Goal: Transaction & Acquisition: Purchase product/service

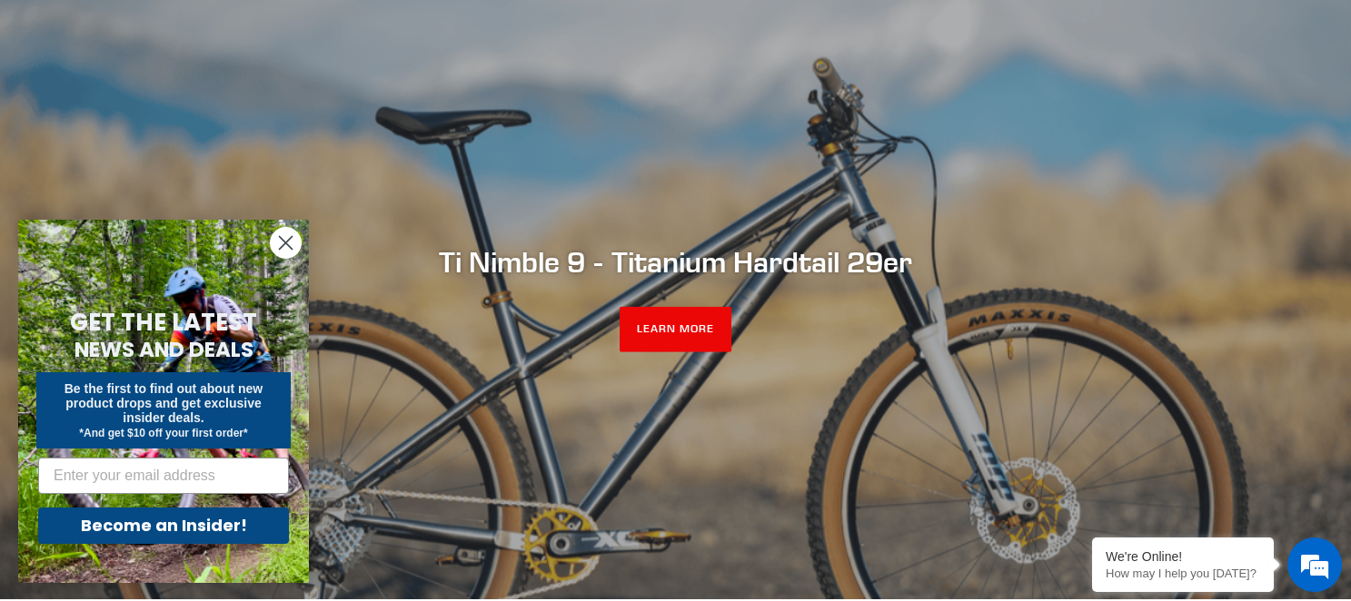
scroll to position [142, 0]
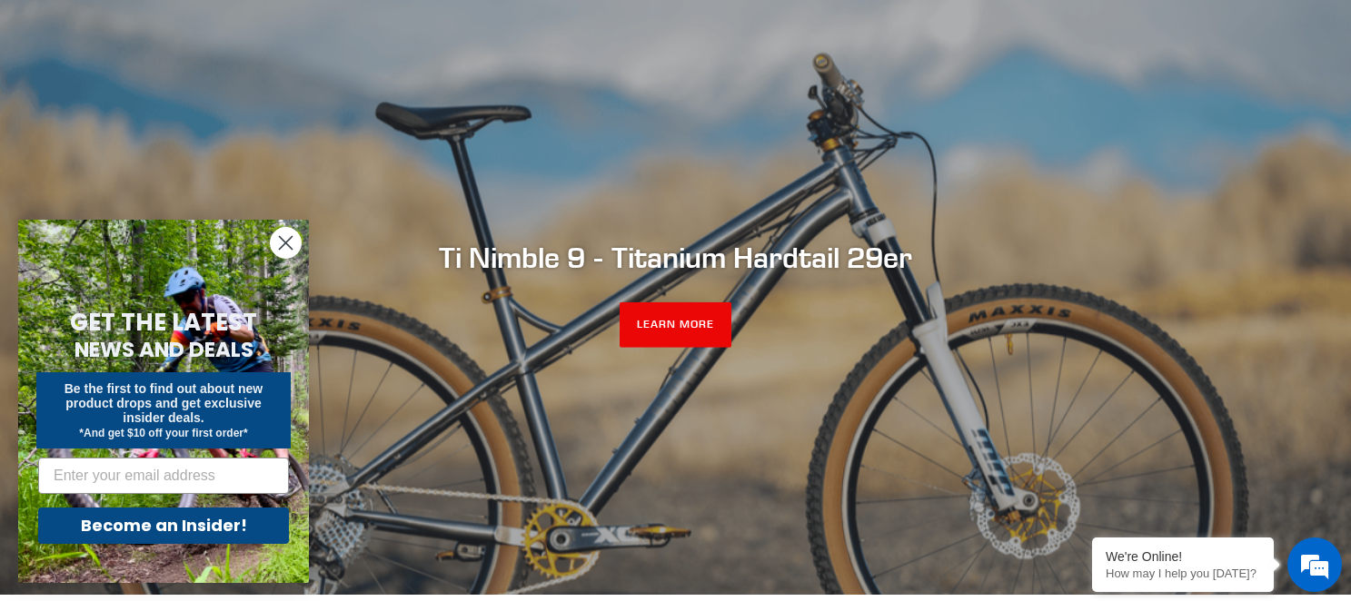
click at [280, 242] on circle "Close dialog" at bounding box center [286, 243] width 30 height 30
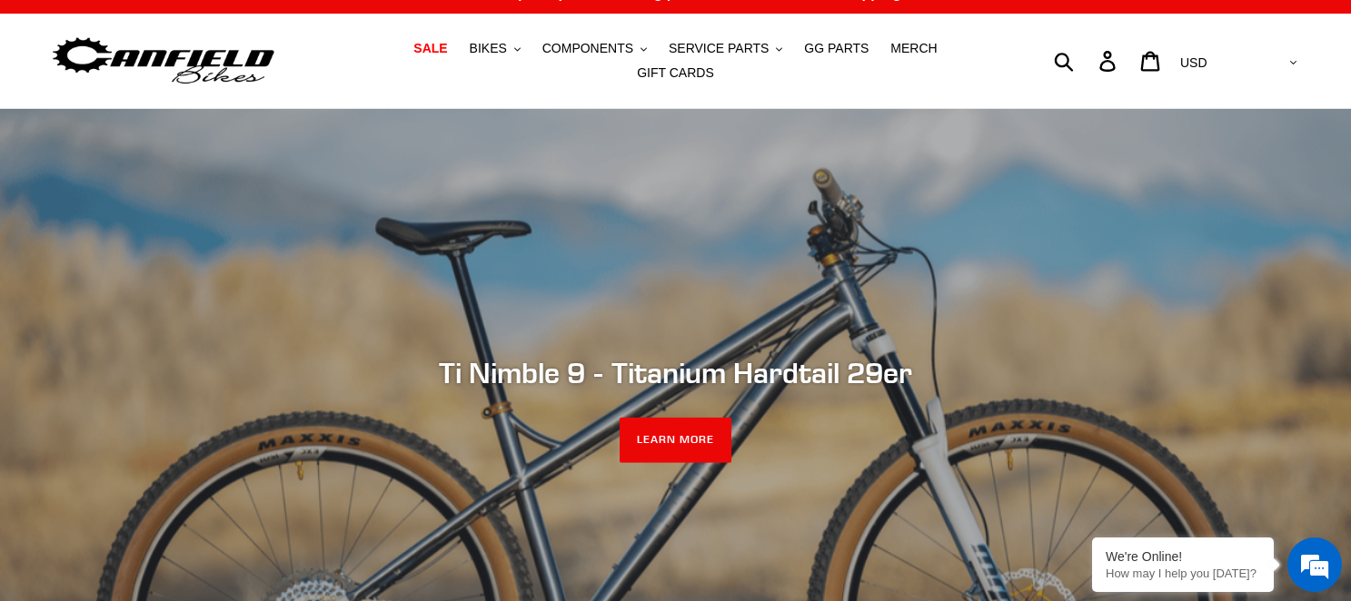
scroll to position [0, 0]
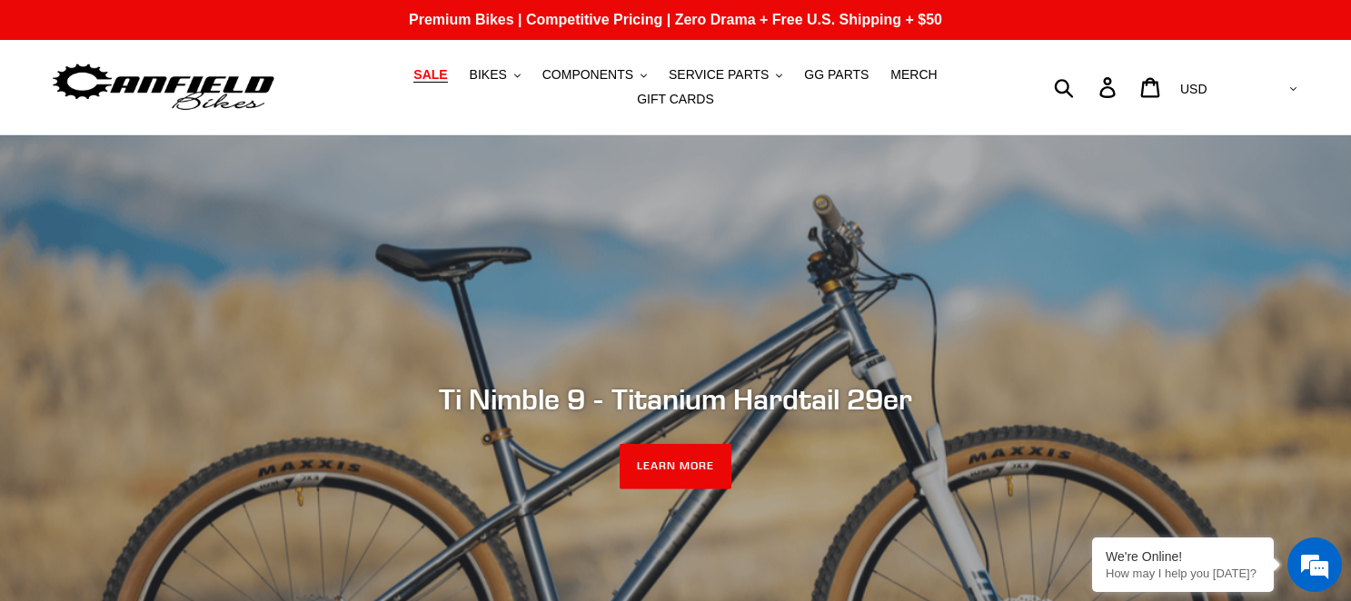
click at [413, 83] on span "SALE" at bounding box center [430, 74] width 34 height 15
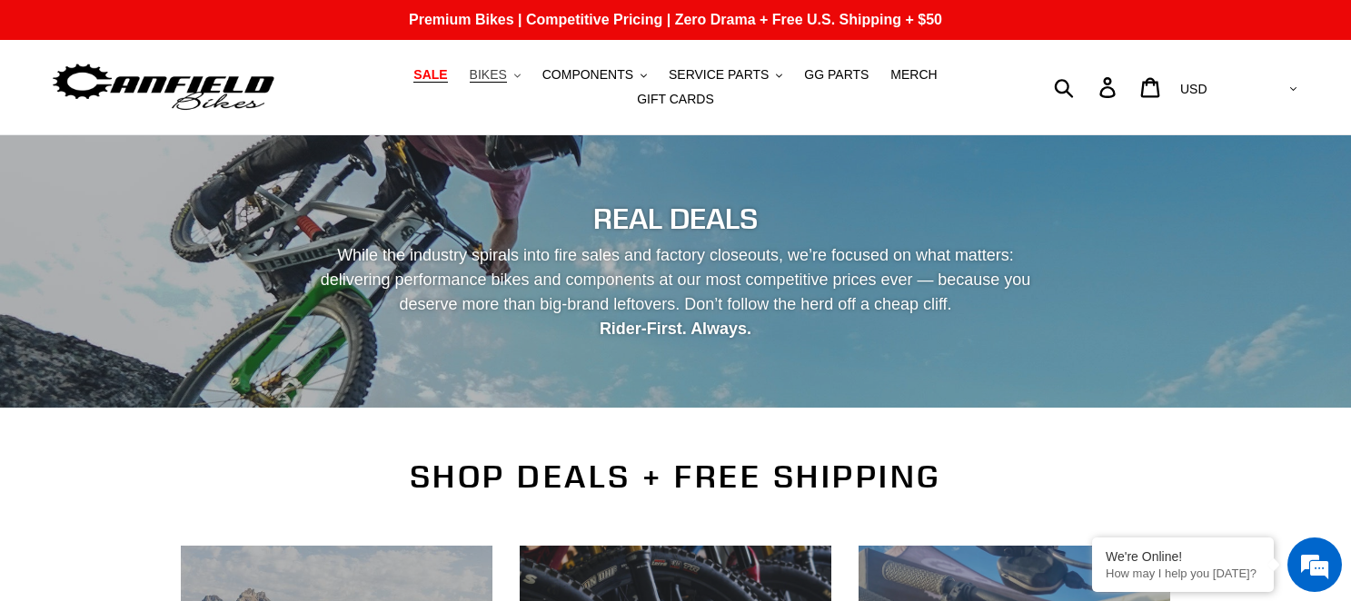
click at [470, 83] on span "BIKES" at bounding box center [488, 74] width 37 height 15
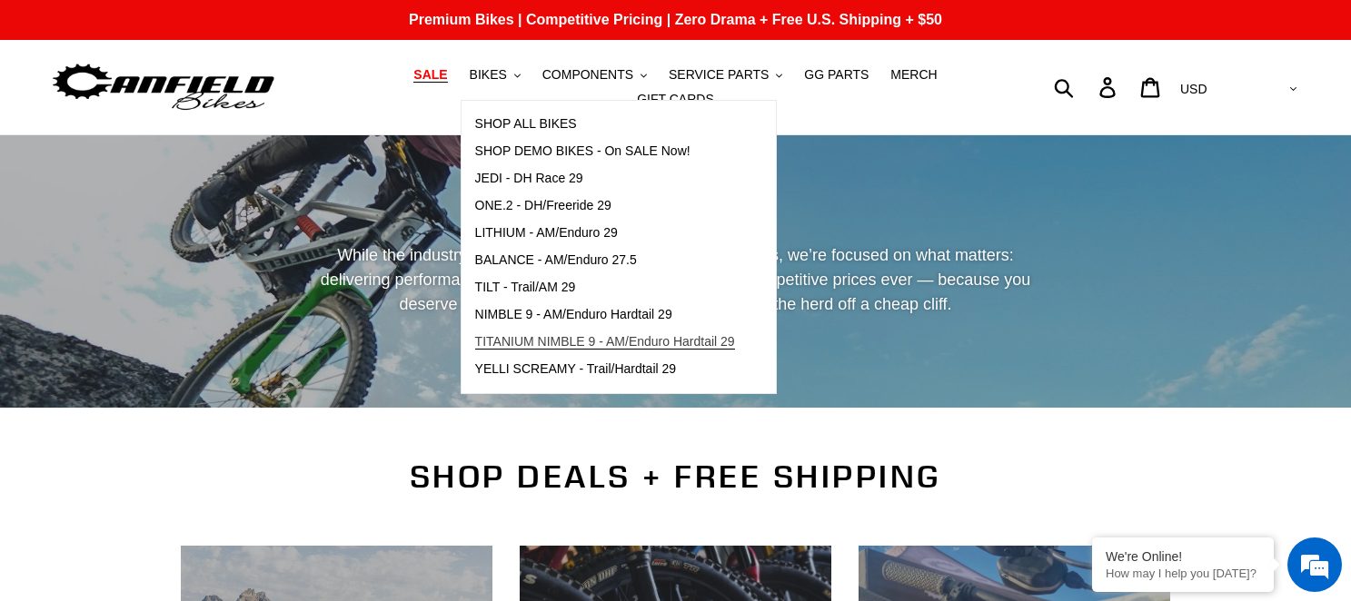
click at [580, 346] on span "TITANIUM NIMBLE 9 - AM/Enduro Hardtail 29" at bounding box center [605, 341] width 260 height 15
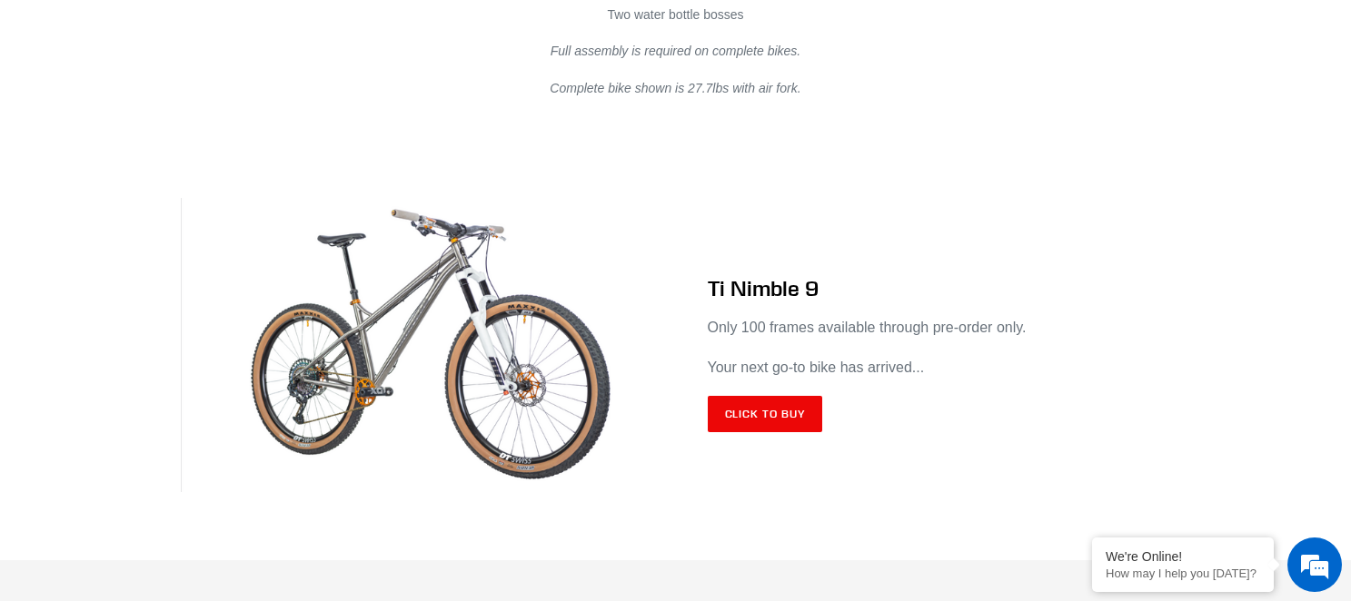
scroll to position [10645, 0]
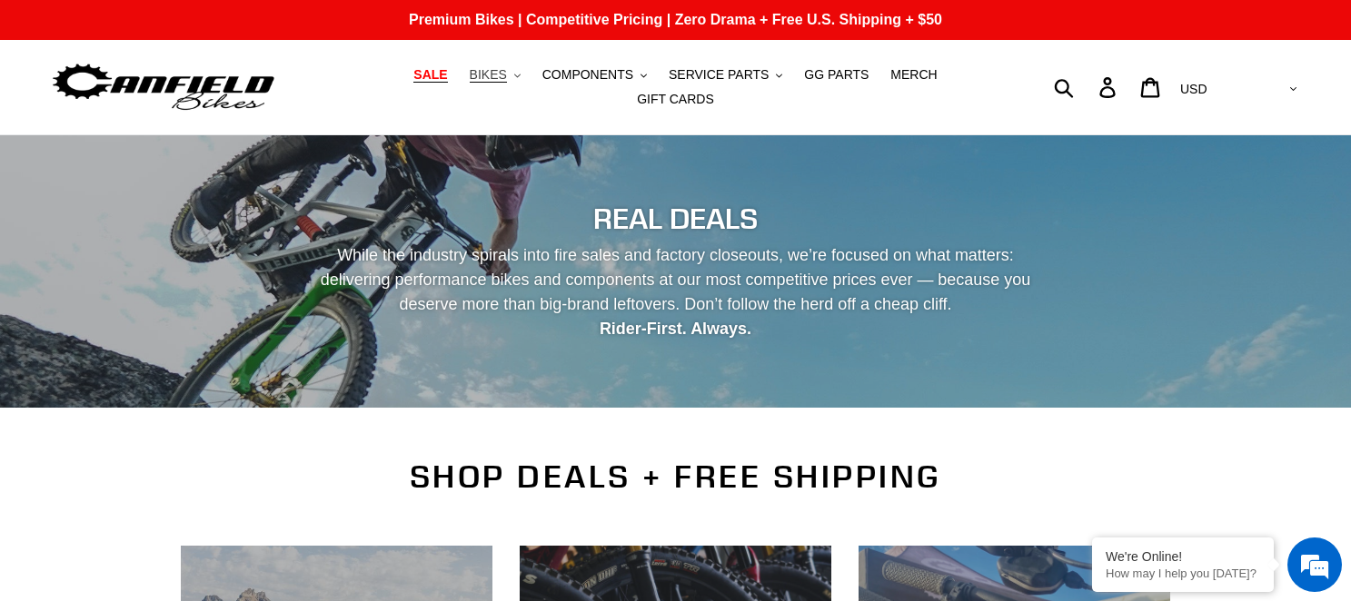
click at [471, 87] on button "BIKES .cls-1{fill:#231f20}" at bounding box center [494, 75] width 69 height 25
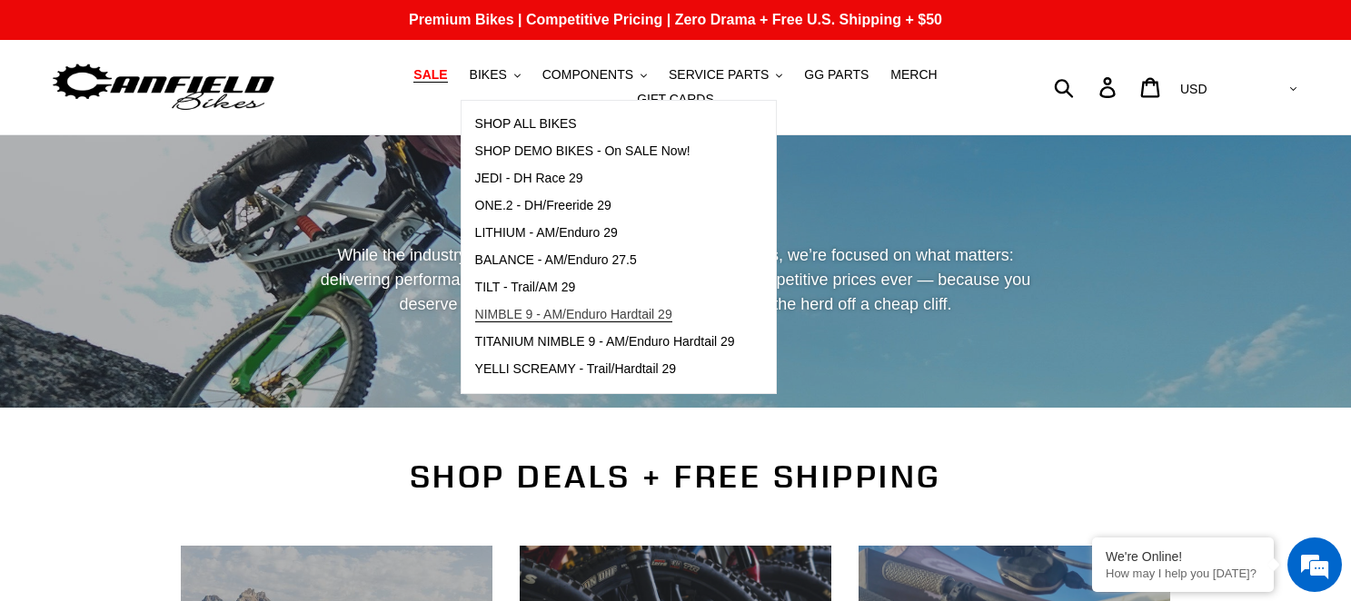
click at [534, 322] on span "NIMBLE 9 - AM/Enduro Hardtail 29" at bounding box center [573, 314] width 197 height 15
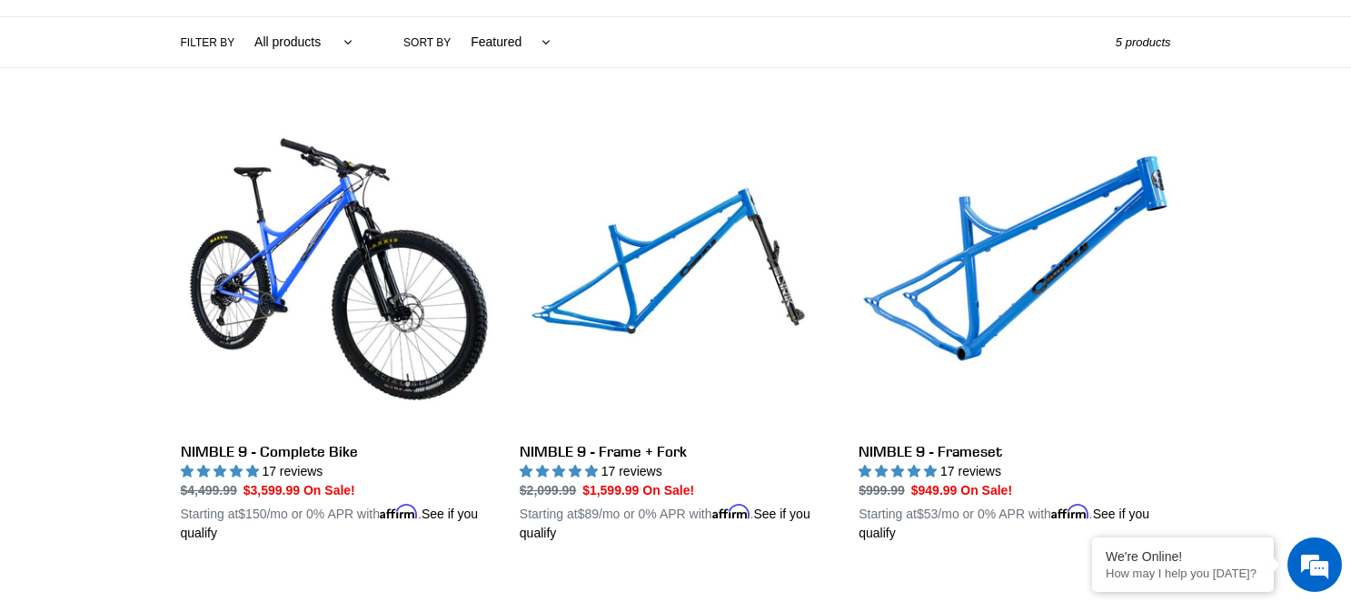
scroll to position [426, 0]
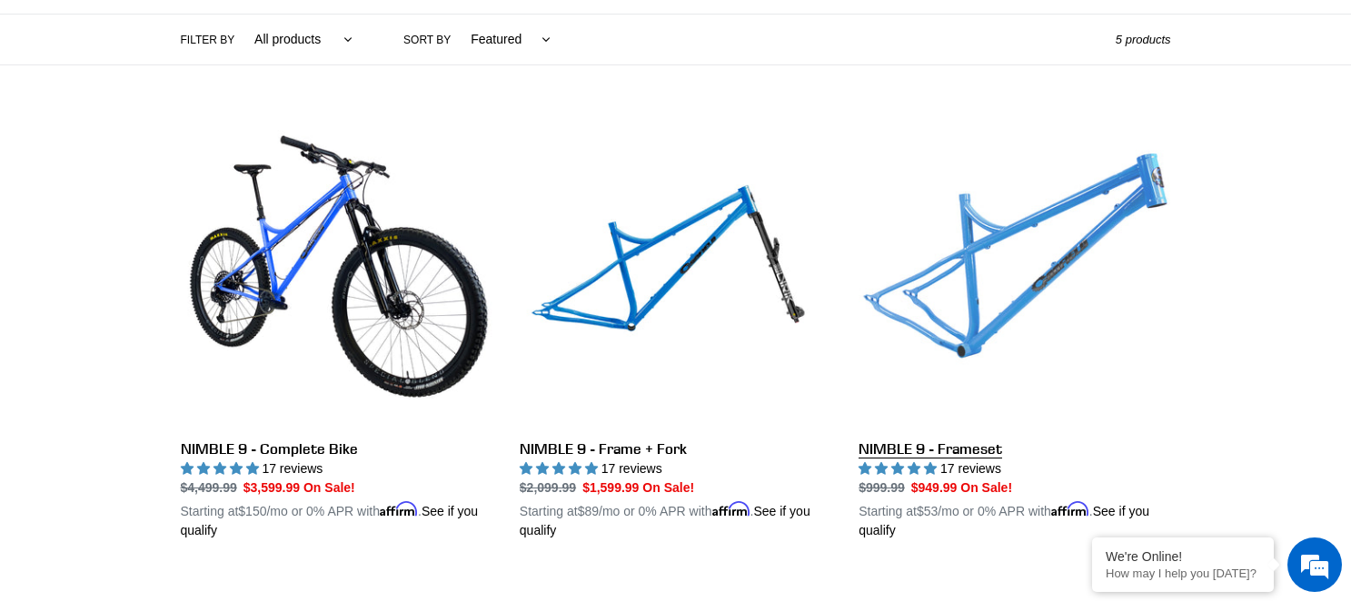
click at [957, 272] on link "NIMBLE 9 - Frameset" at bounding box center [1014, 327] width 312 height 425
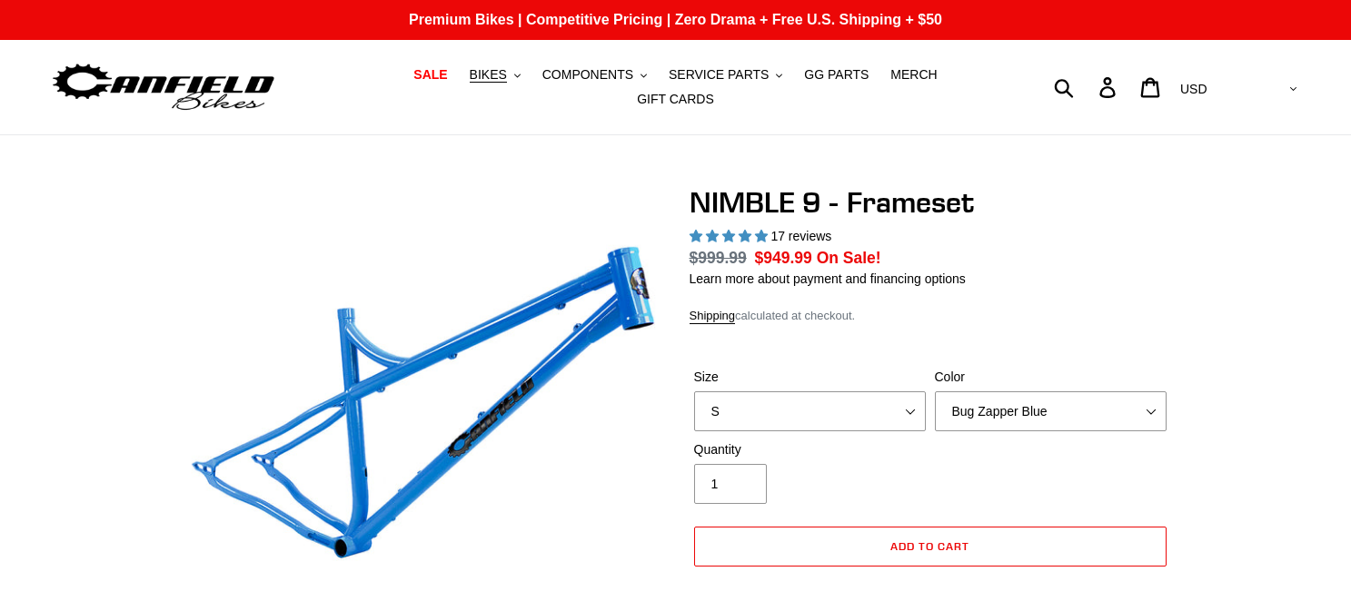
select select "highest-rating"
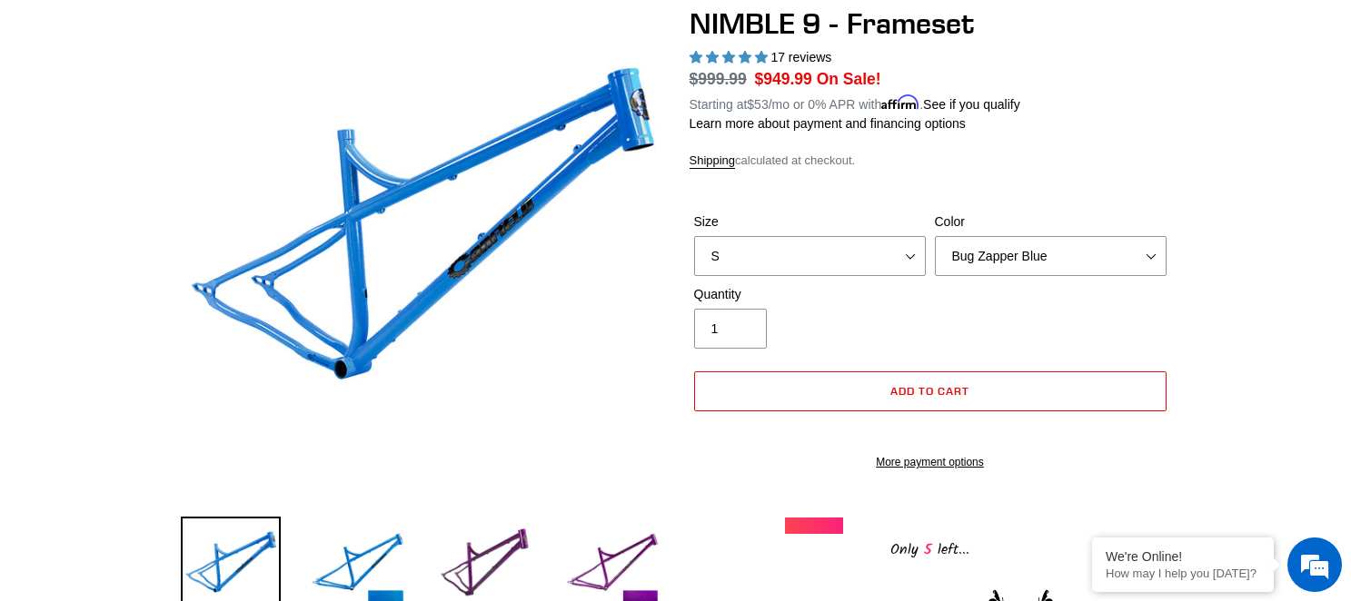
scroll to position [204, 0]
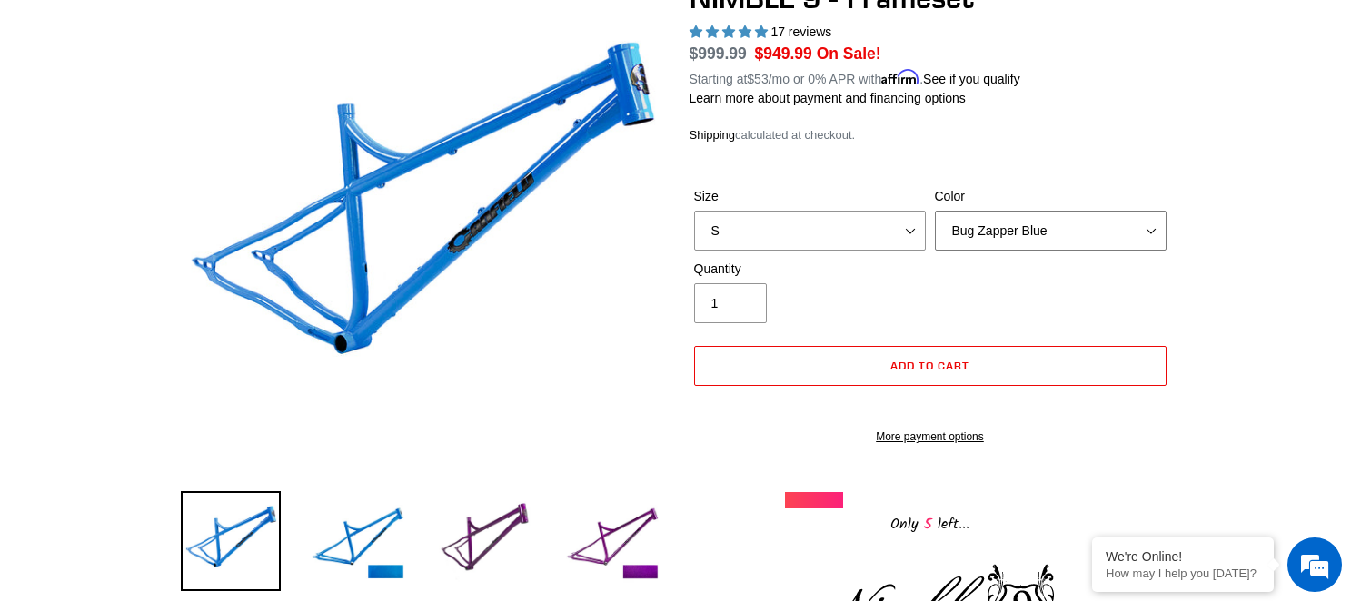
click at [961, 219] on select "Bug Zapper Blue Purple Haze -Sold Out Galaxy Black" at bounding box center [1051, 231] width 232 height 40
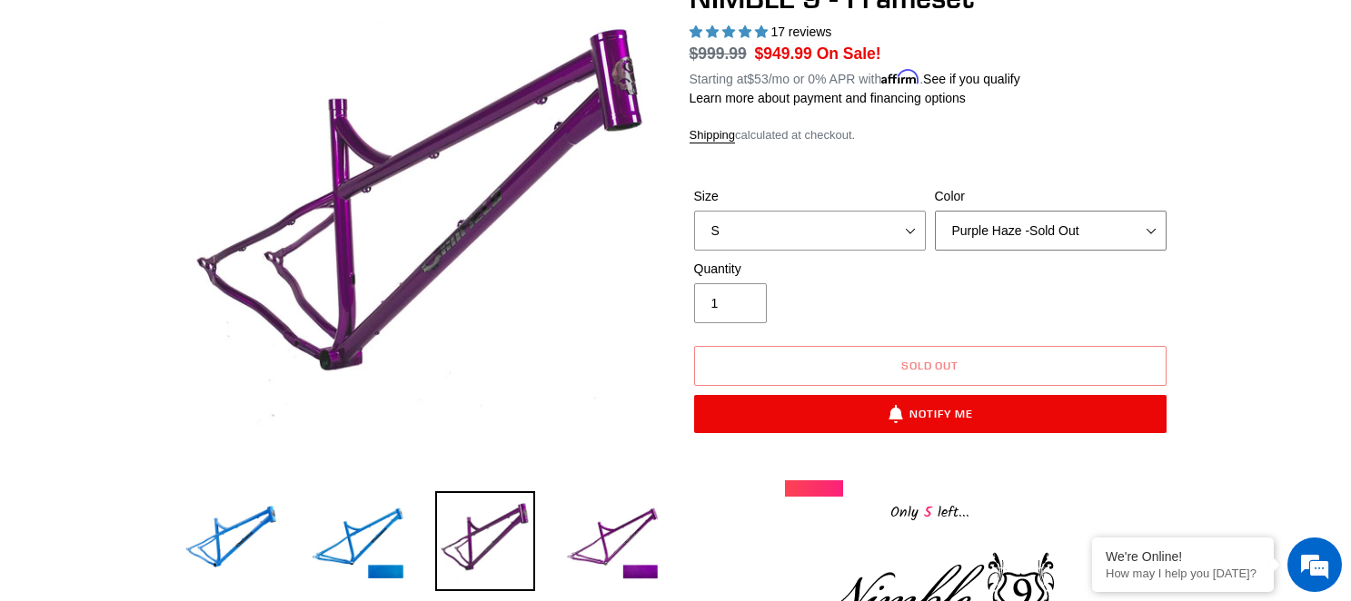
click at [1005, 222] on select "Bug Zapper Blue Purple Haze -Sold Out Galaxy Black" at bounding box center [1051, 231] width 232 height 40
select select "Galaxy Black"
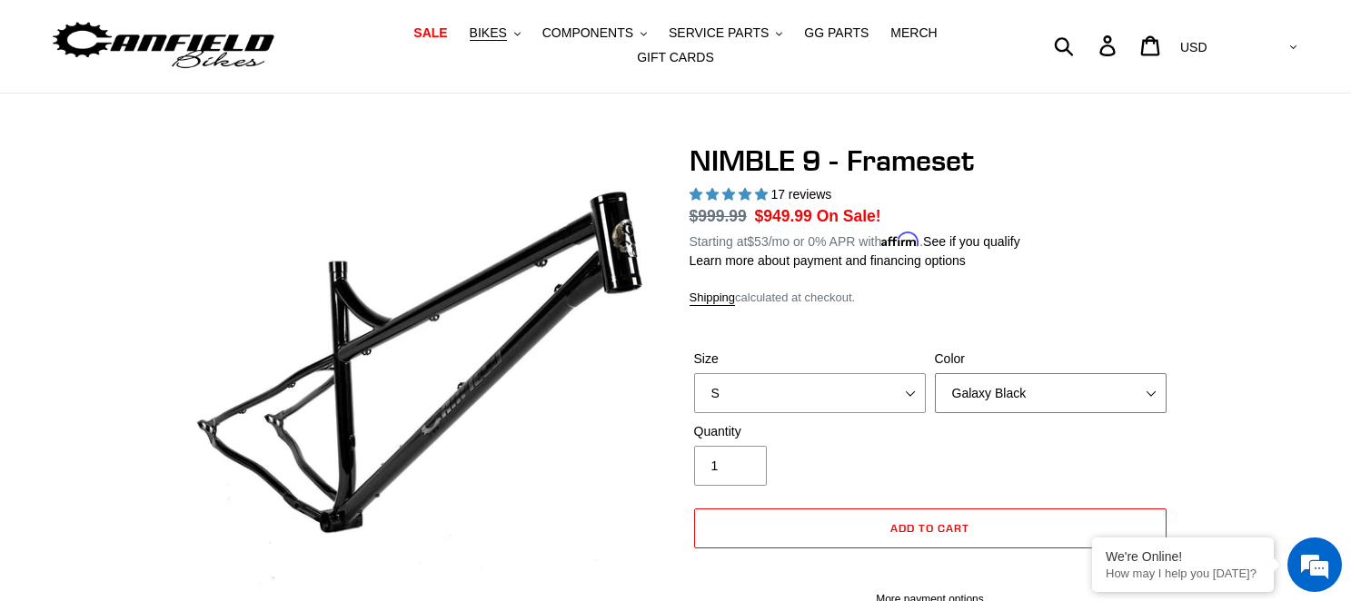
scroll to position [54, 0]
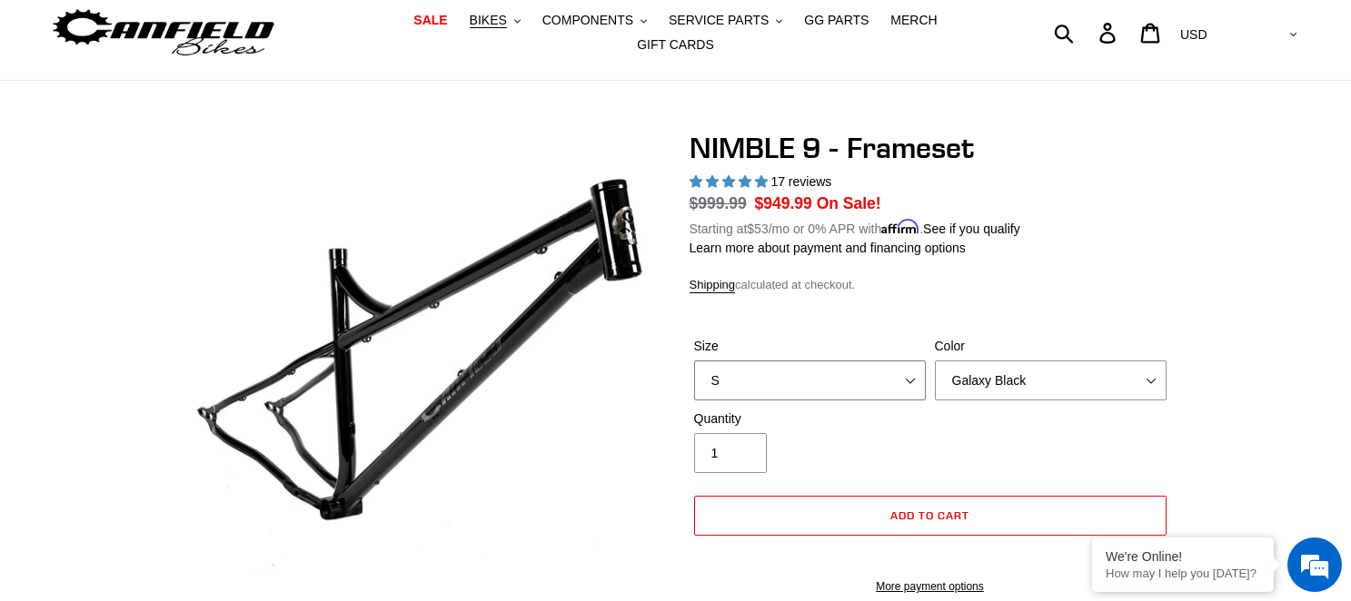
click at [832, 361] on select "S M L XL" at bounding box center [810, 381] width 232 height 40
select select "XL"
click at [984, 372] on select "Bug Zapper Blue Purple Haze -Sold Out Galaxy Black" at bounding box center [1051, 381] width 232 height 40
select select "Bug Zapper Blue"
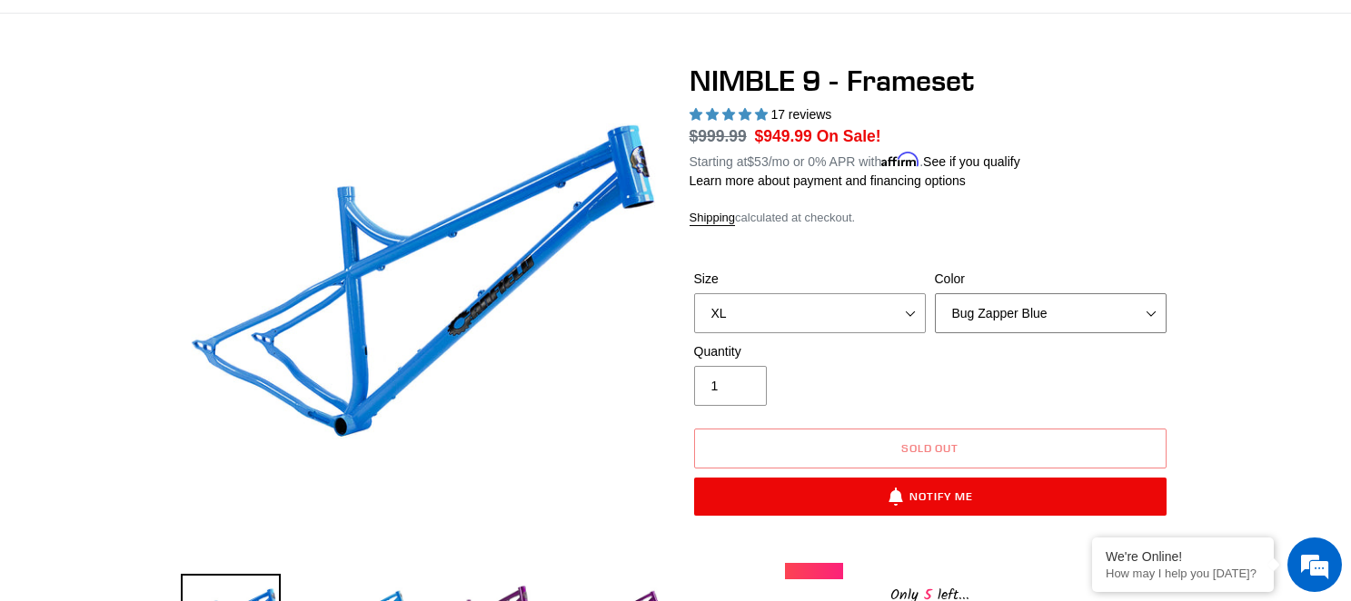
scroll to position [127, 0]
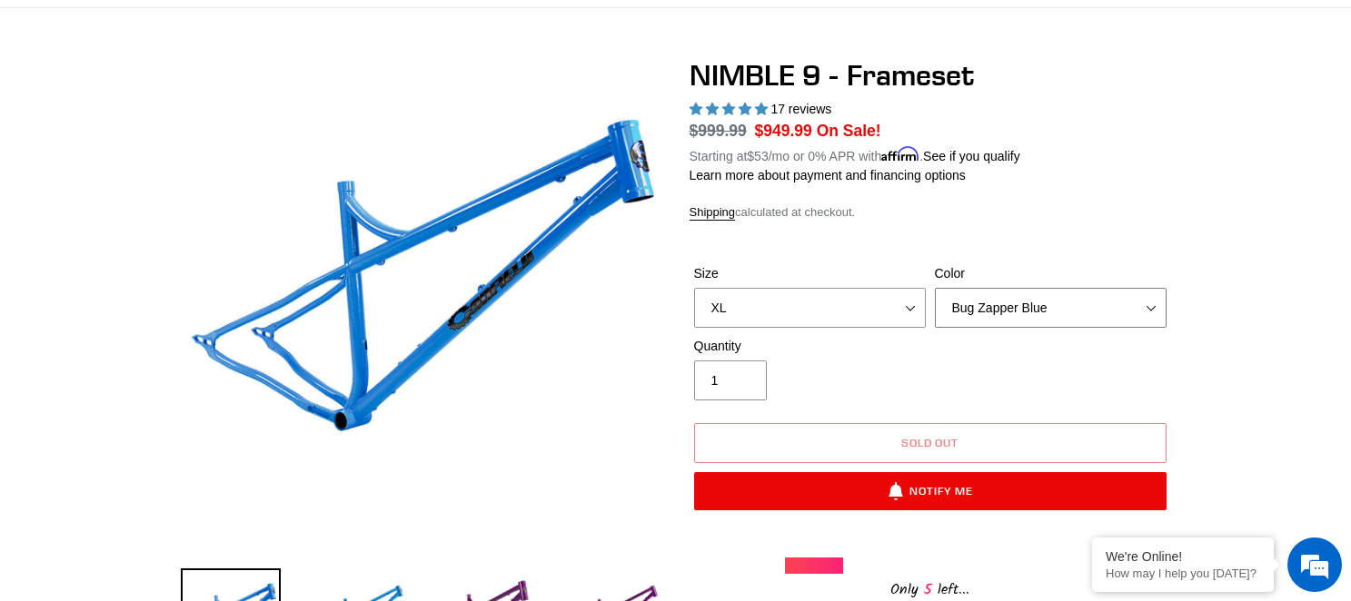
click at [1010, 288] on select "Bug Zapper Blue Purple Haze -Sold Out Galaxy Black" at bounding box center [1051, 308] width 232 height 40
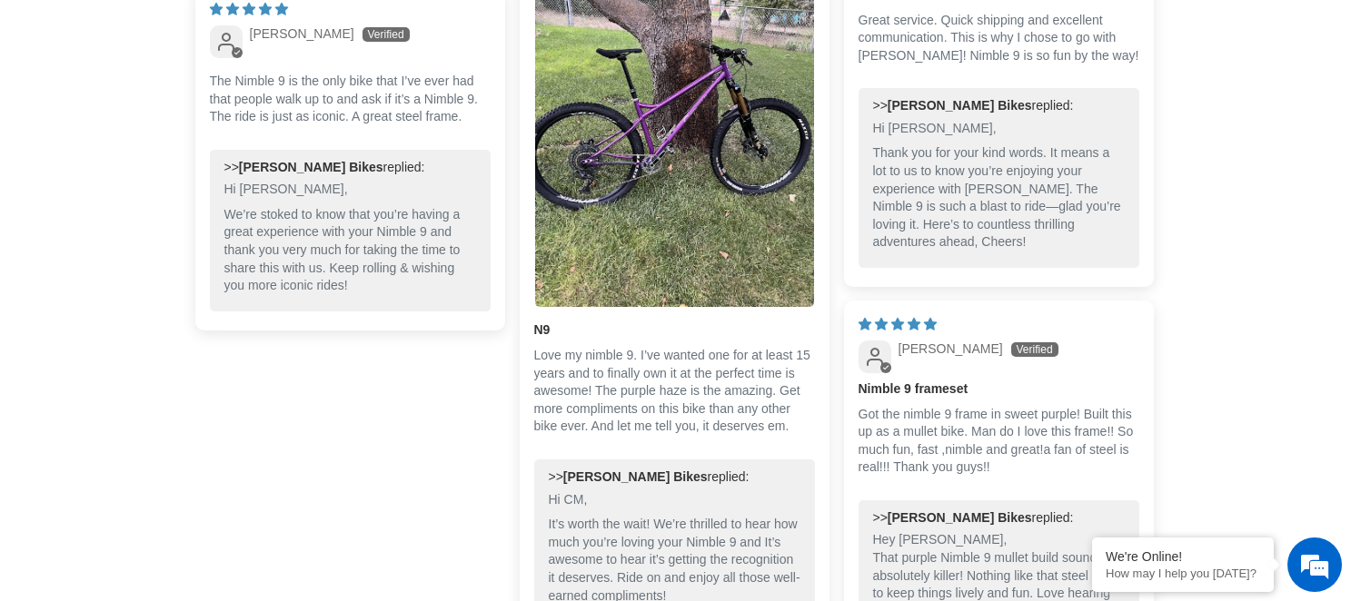
scroll to position [3784, 0]
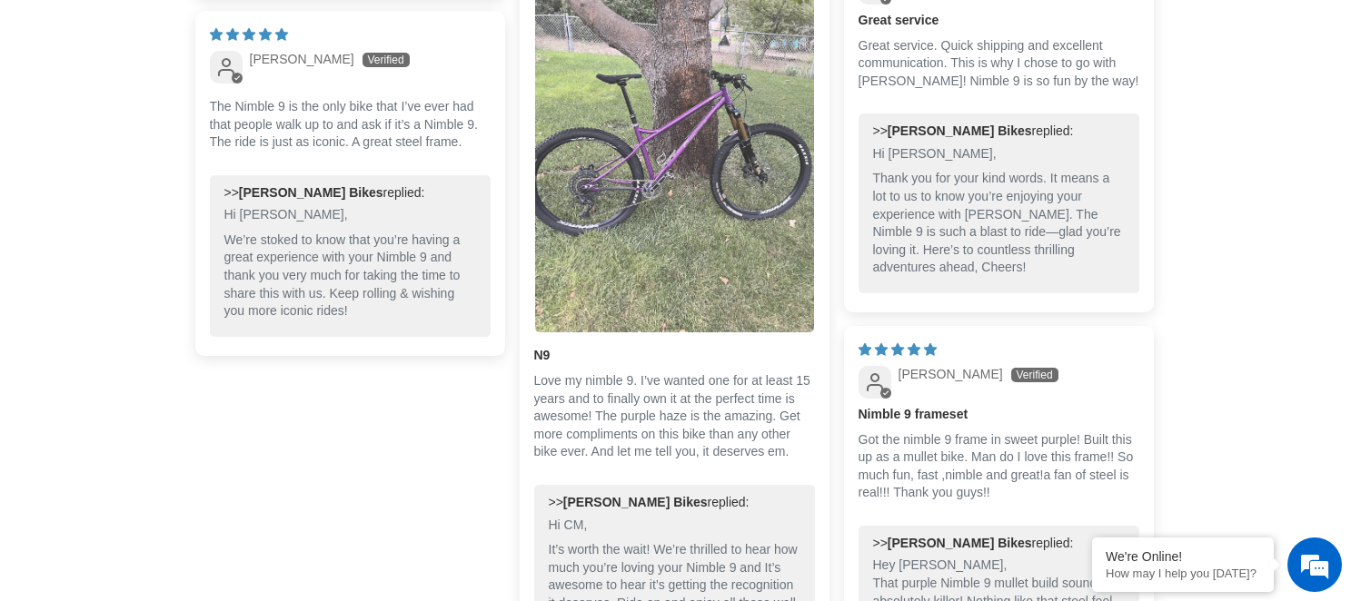
click at [728, 228] on img "Link to user picture 1" at bounding box center [674, 146] width 279 height 372
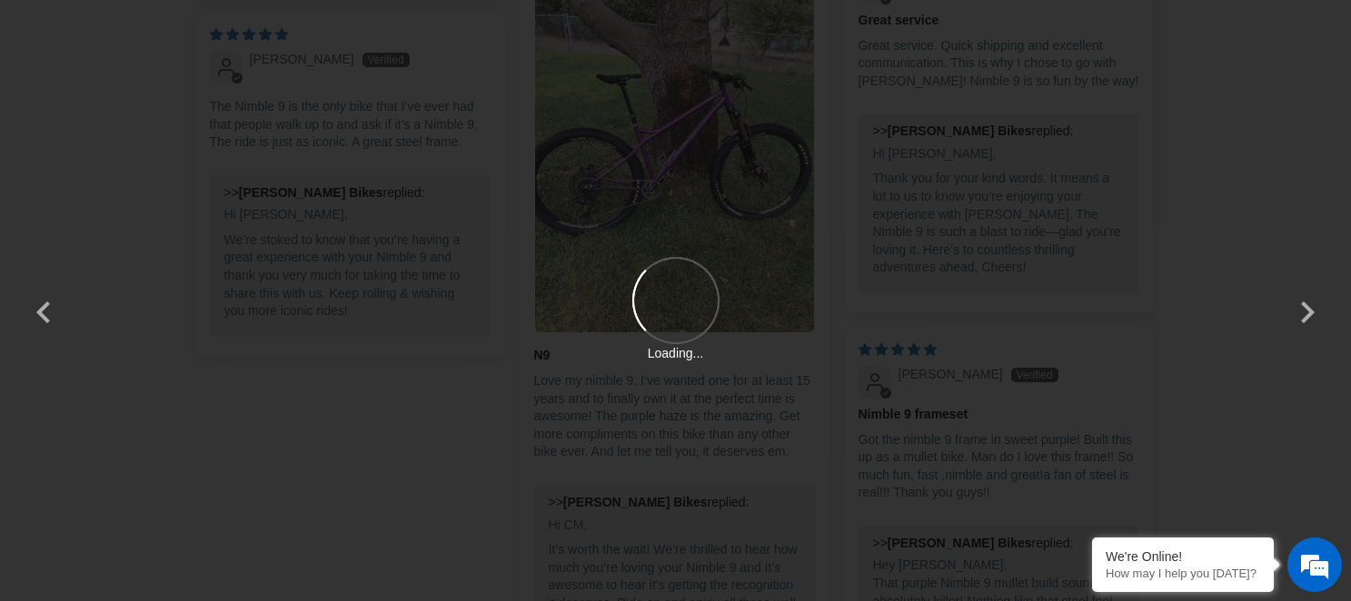
scroll to position [0, 0]
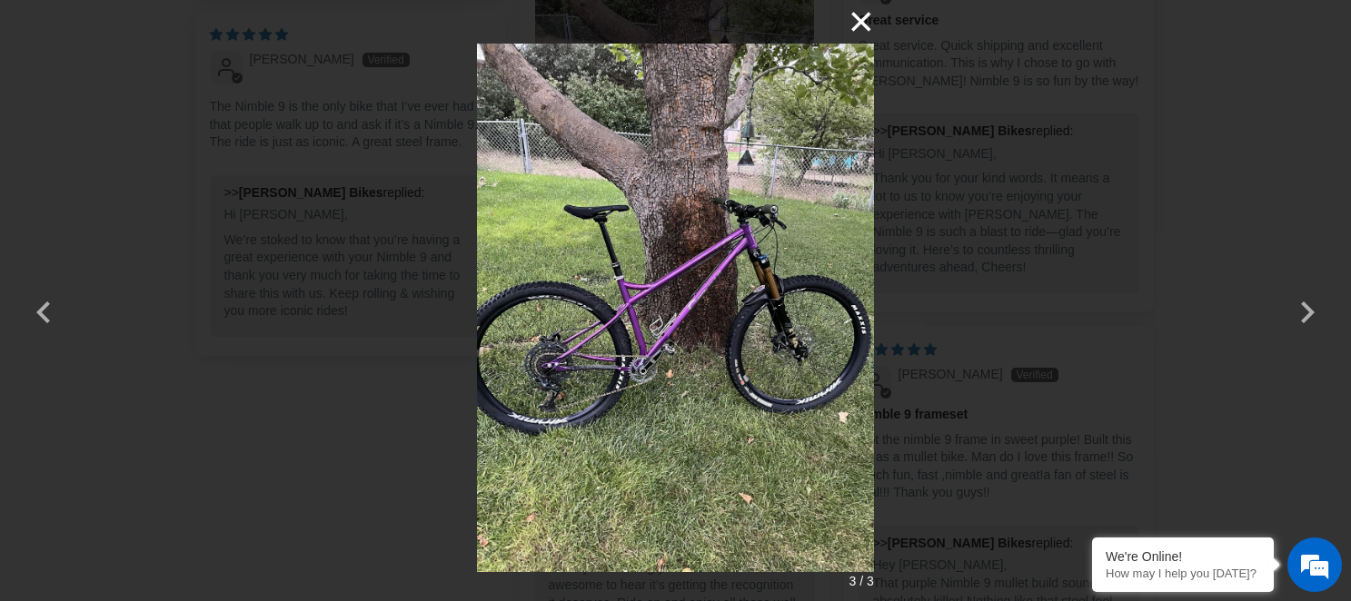
click at [857, 22] on button "×" at bounding box center [852, 22] width 44 height 44
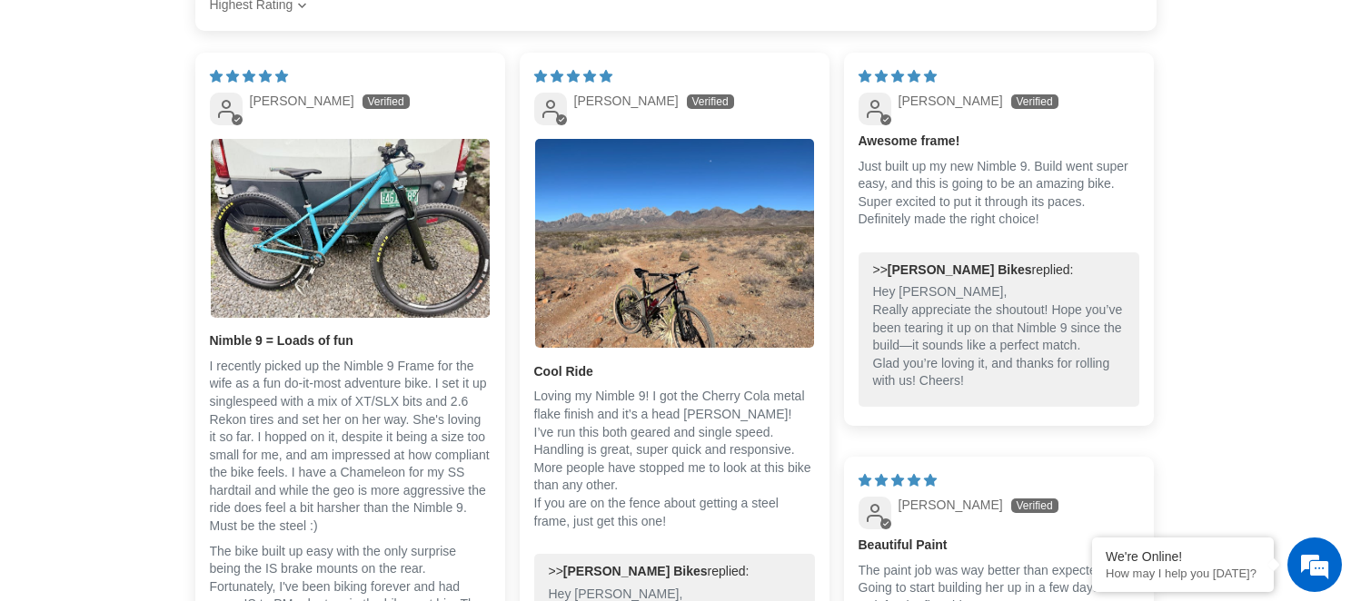
scroll to position [2722, 0]
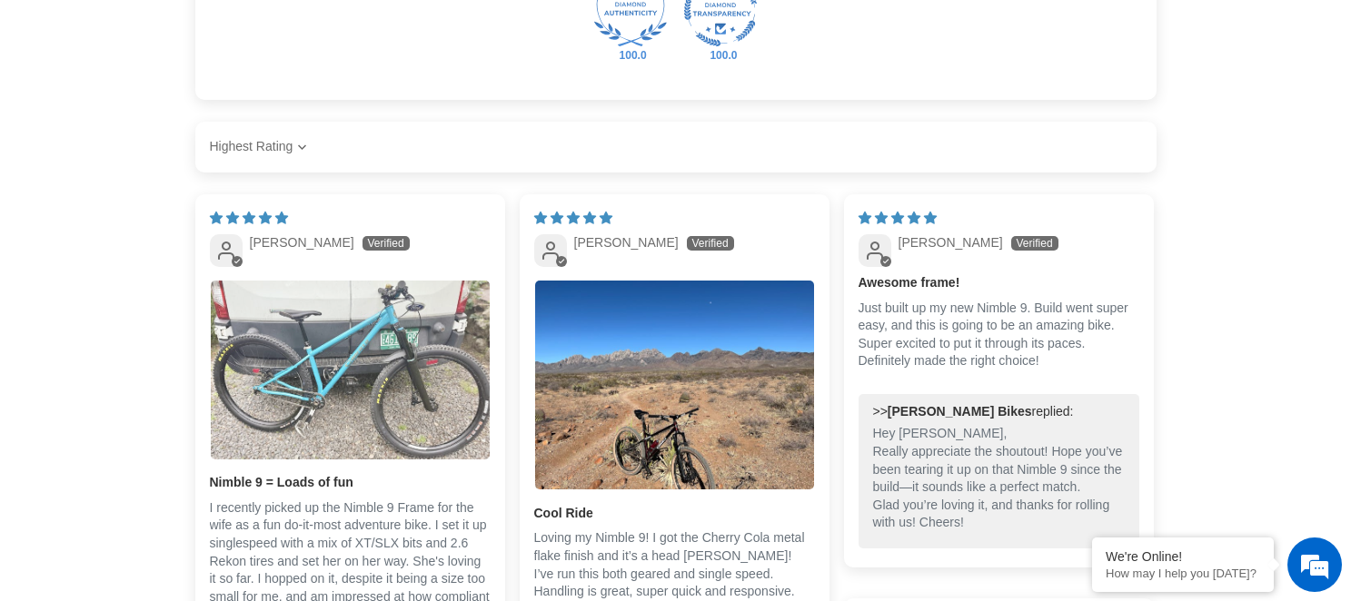
click at [397, 362] on img "Link to user picture 1" at bounding box center [350, 370] width 279 height 179
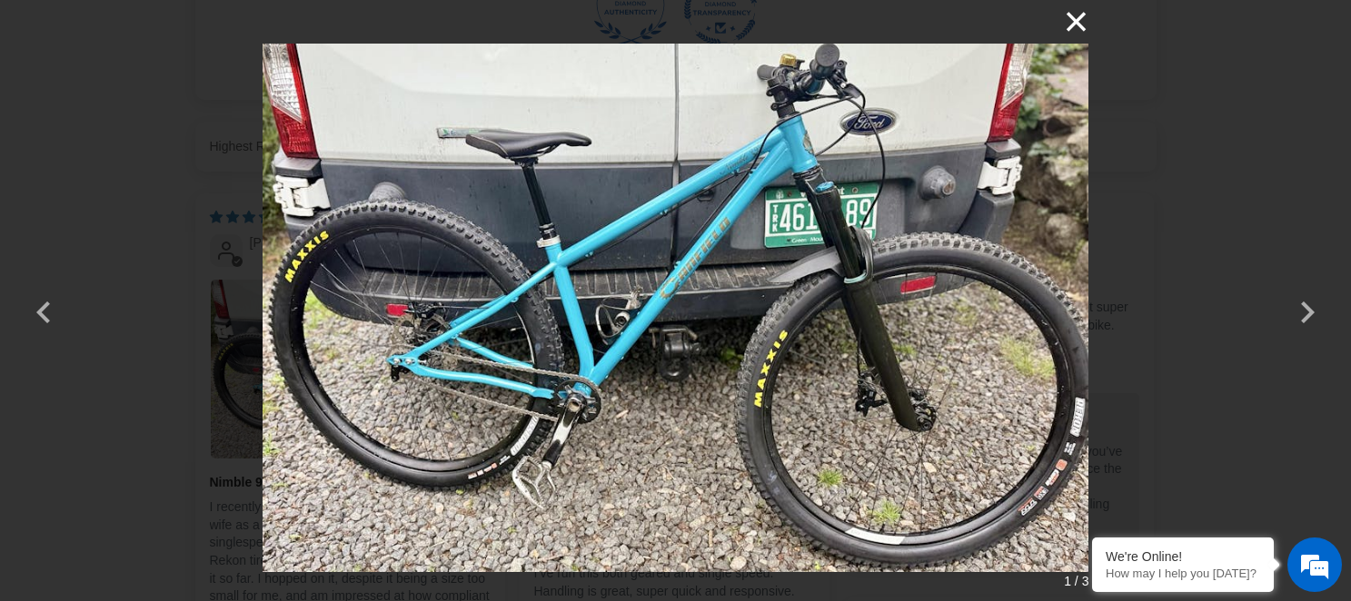
click at [1068, 29] on button "×" at bounding box center [1067, 22] width 44 height 44
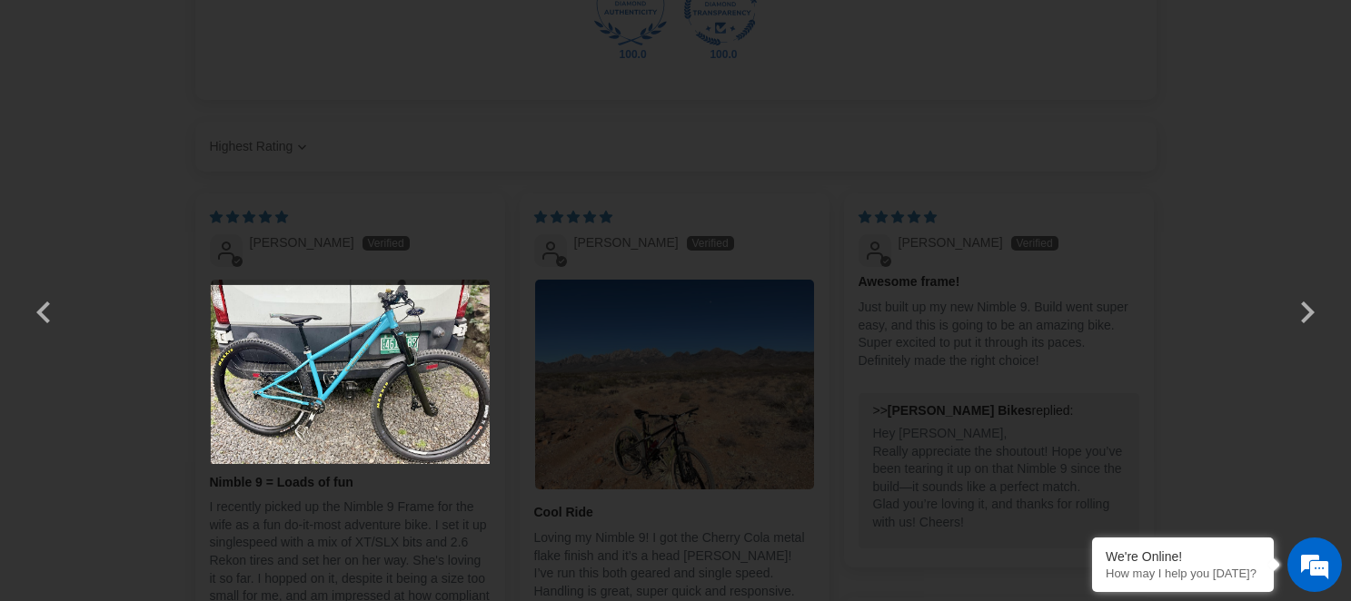
scroll to position [2722, 0]
